Goal: Navigation & Orientation: Find specific page/section

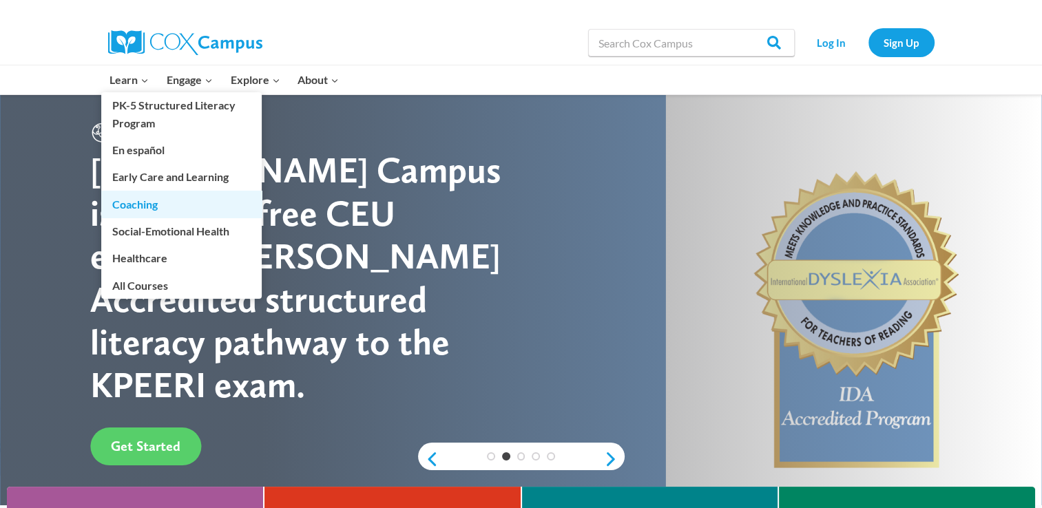
click at [141, 205] on link "Coaching" at bounding box center [181, 204] width 160 height 26
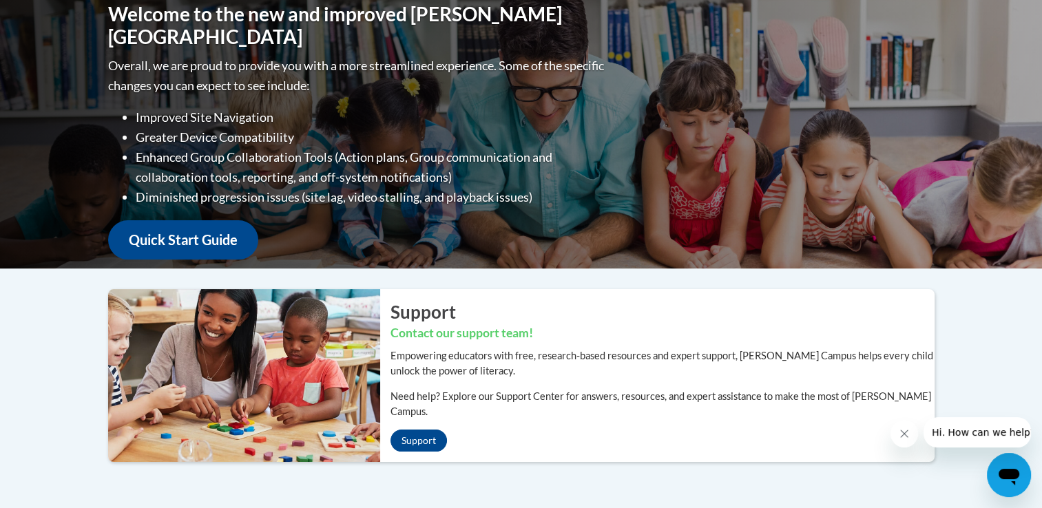
scroll to position [186, 0]
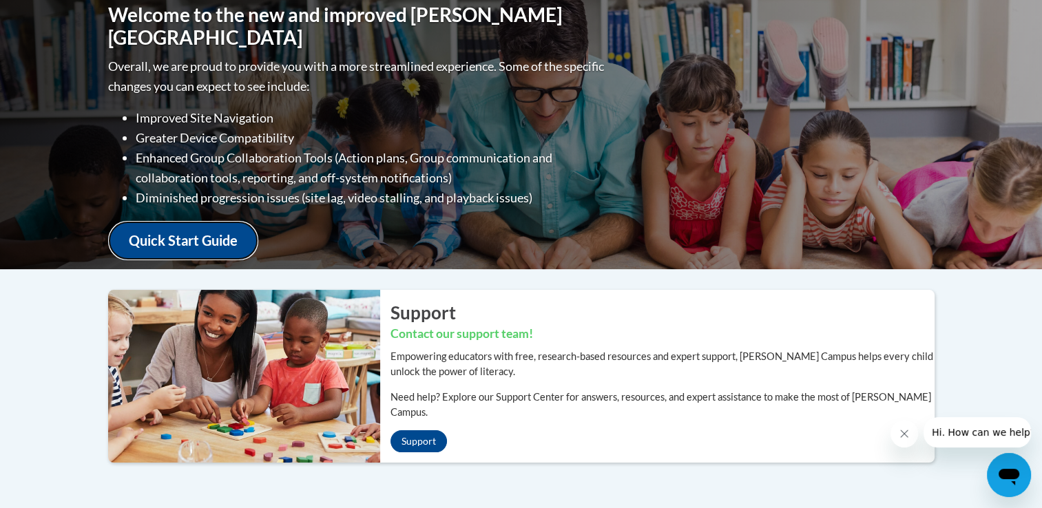
click at [205, 233] on link "Quick Start Guide" at bounding box center [183, 240] width 150 height 39
